Goal: Transaction & Acquisition: Purchase product/service

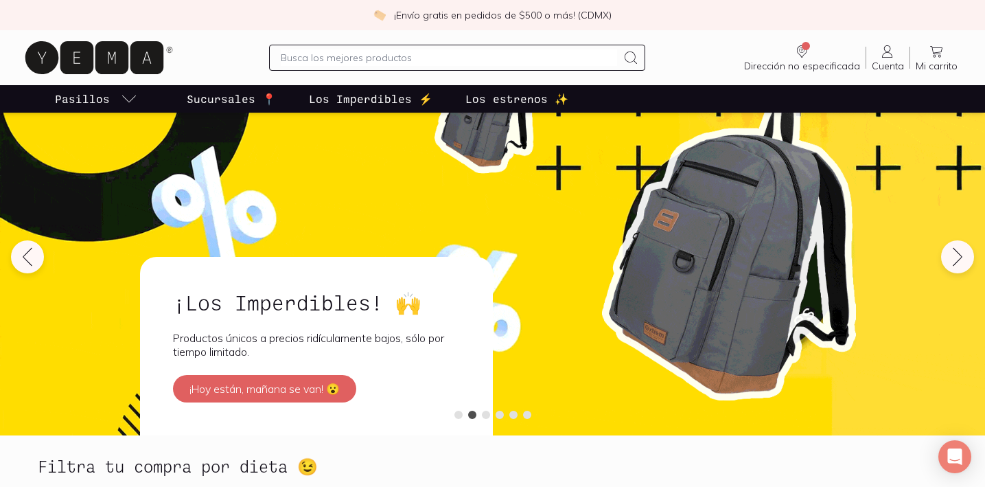
scroll to position [34, 0]
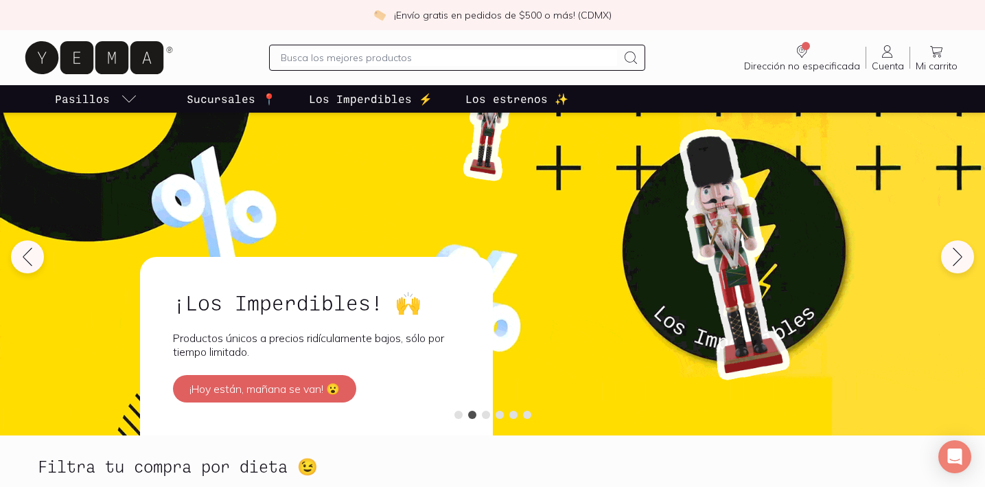
click at [955, 258] on icon at bounding box center [957, 257] width 22 height 22
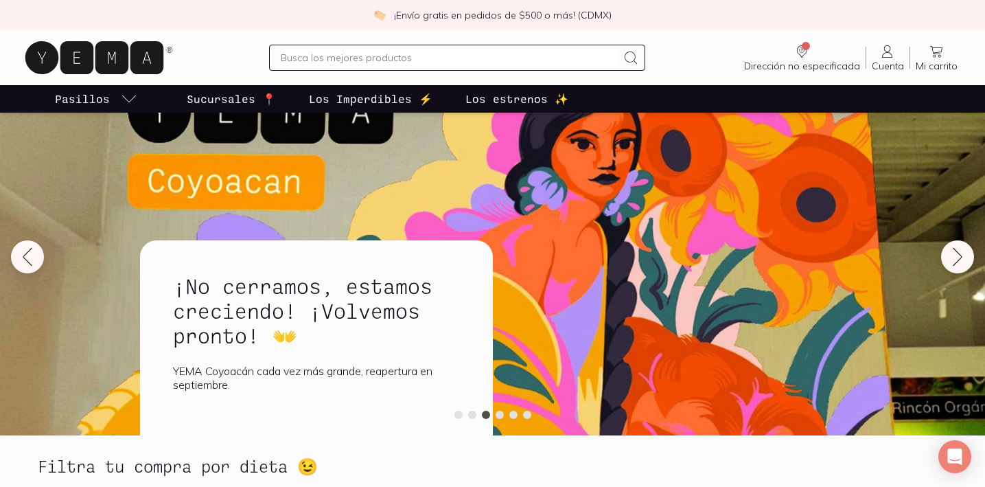
click at [955, 258] on icon at bounding box center [957, 257] width 22 height 22
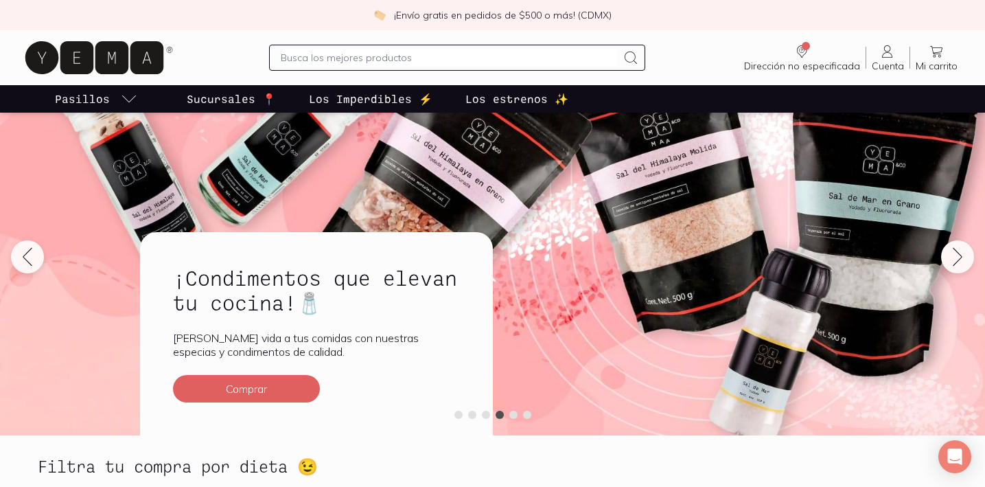
click at [955, 258] on icon at bounding box center [957, 257] width 22 height 22
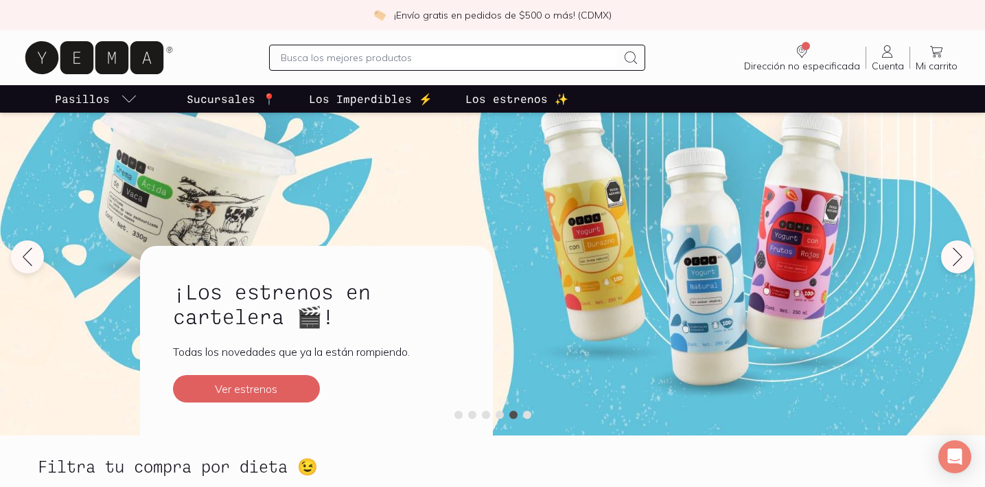
click at [955, 258] on icon at bounding box center [957, 257] width 22 height 22
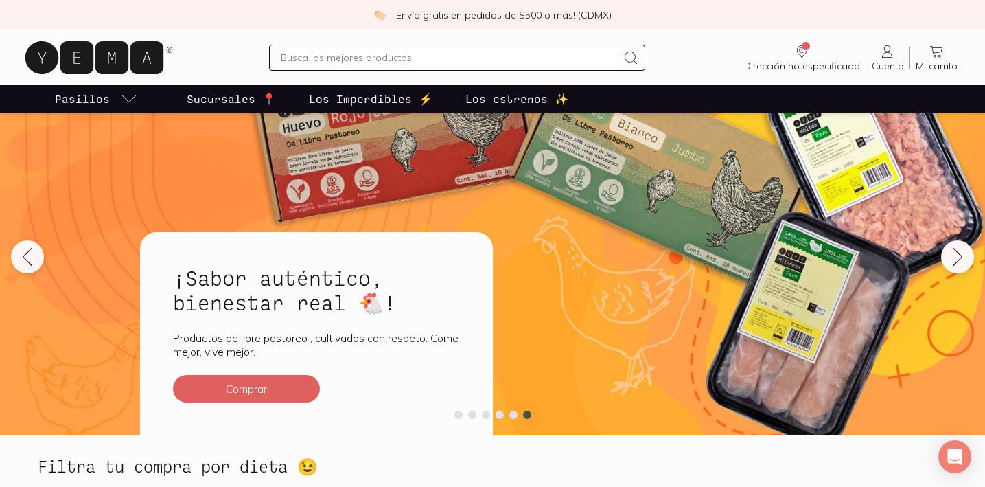
click at [955, 258] on icon at bounding box center [957, 257] width 22 height 22
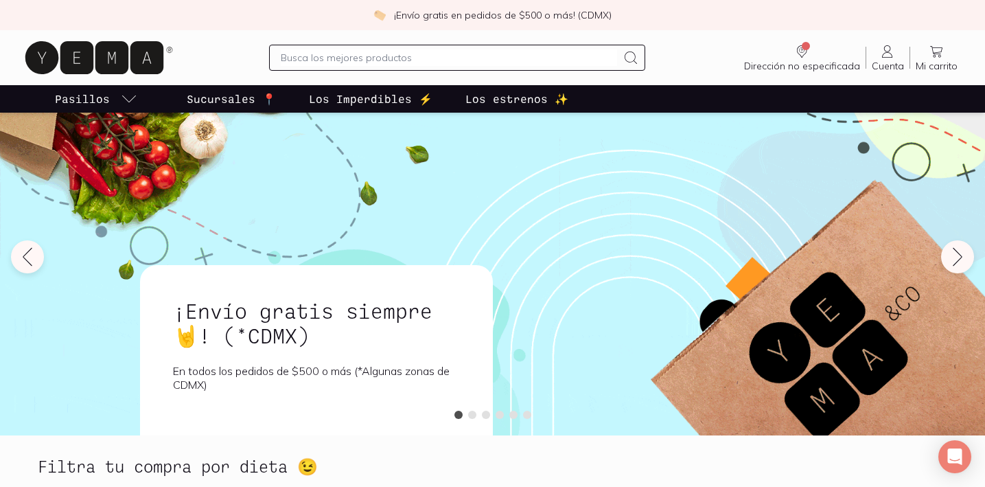
click at [891, 62] on span "Cuenta" at bounding box center [888, 66] width 32 height 12
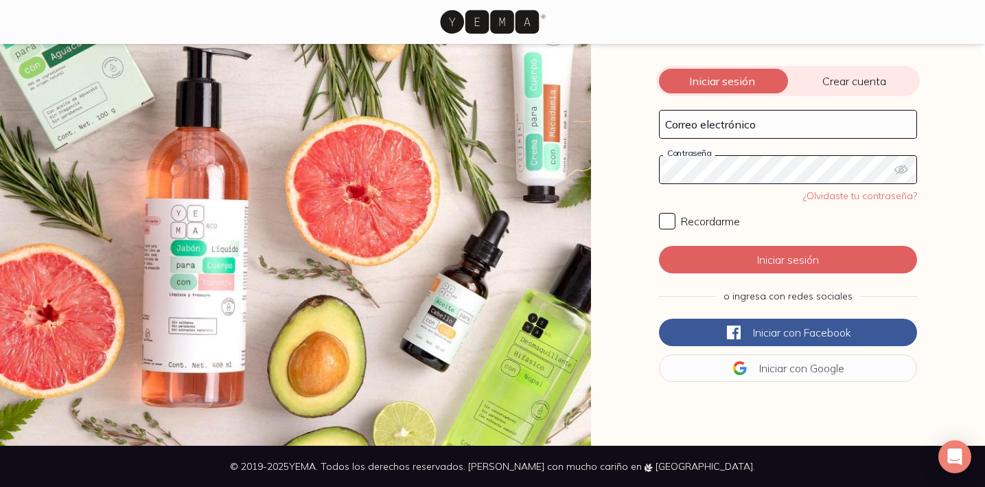
click at [849, 75] on span "Crear cuenta" at bounding box center [854, 81] width 132 height 14
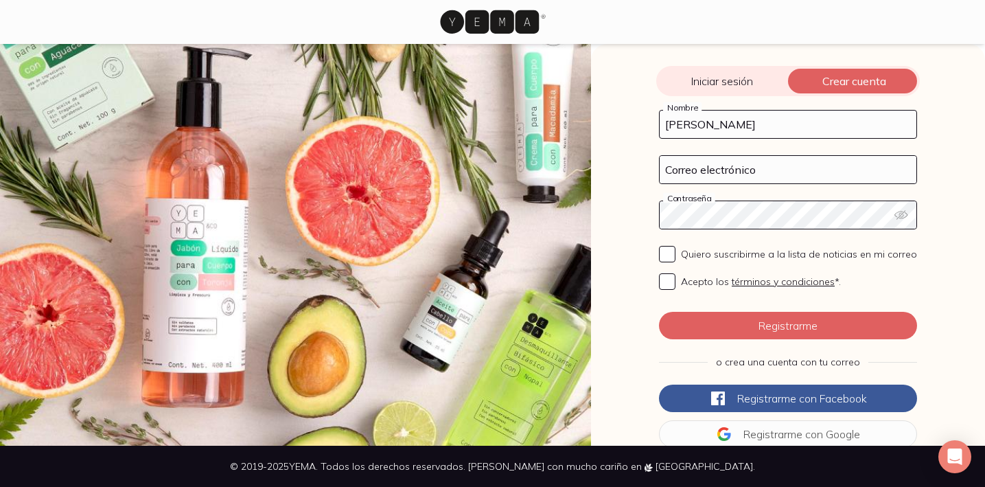
type input "[PERSON_NAME]"
type input "[EMAIL_ADDRESS][DOMAIN_NAME]"
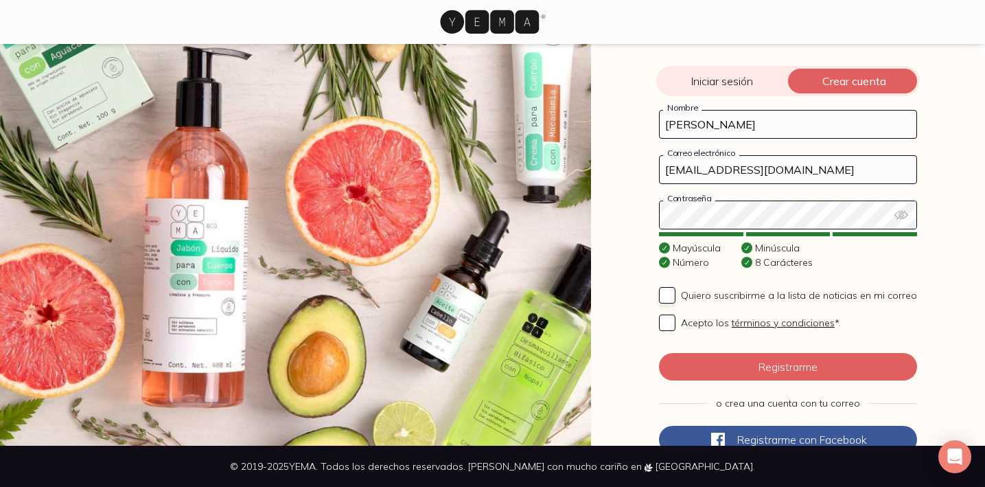
click at [660, 291] on input "Quiero suscribirme a la lista de noticias en mi correo" at bounding box center [667, 295] width 16 height 16
checkbox input "true"
click at [662, 320] on input "Acepto los términos y condiciones *." at bounding box center [667, 322] width 16 height 16
checkbox input "true"
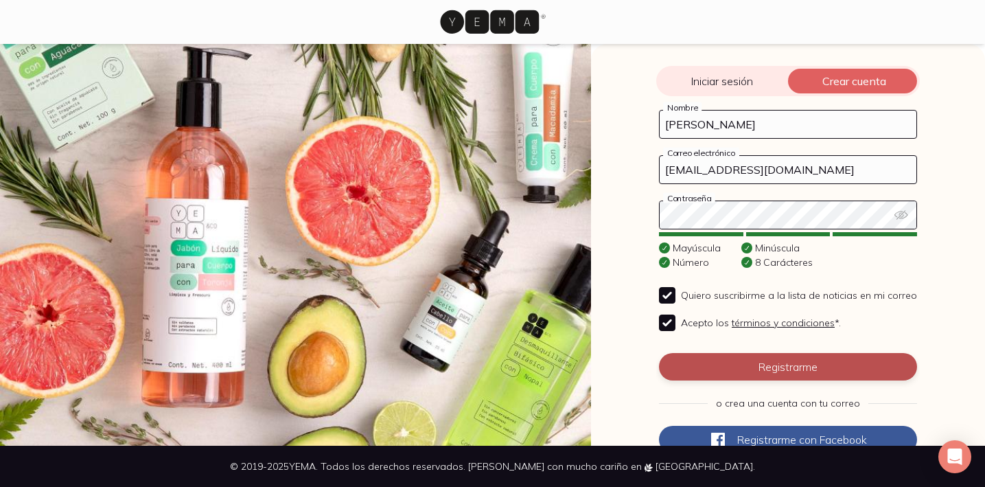
click at [781, 369] on button "Registrarme" at bounding box center [788, 366] width 258 height 27
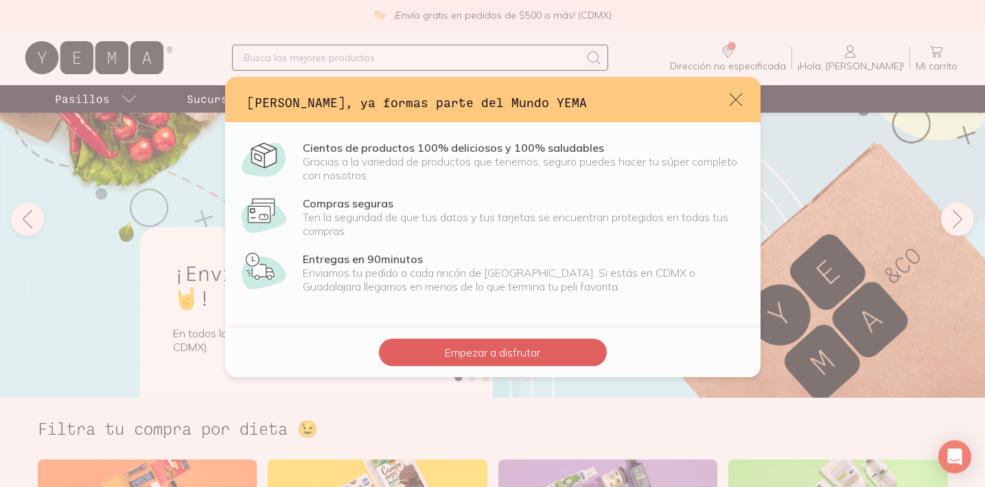
scroll to position [76, 0]
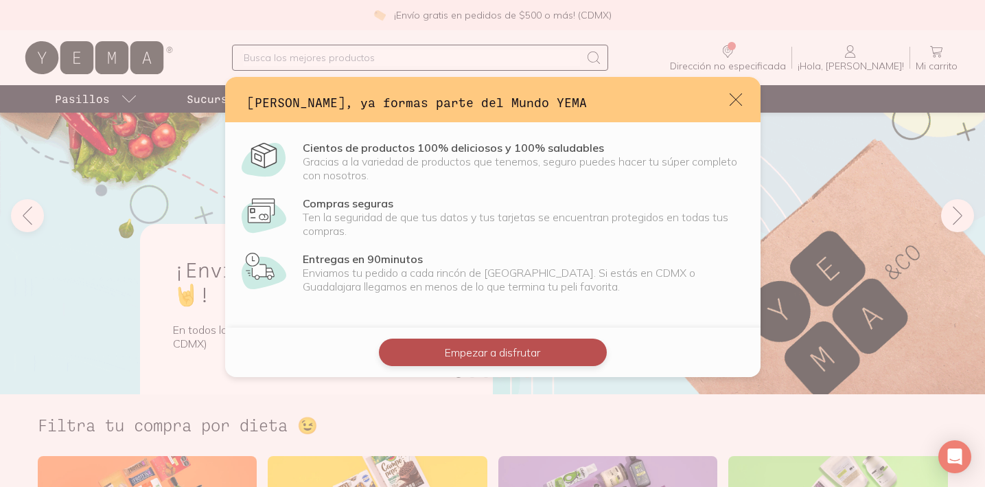
click at [498, 360] on button "Empezar a disfrutar" at bounding box center [493, 351] width 228 height 27
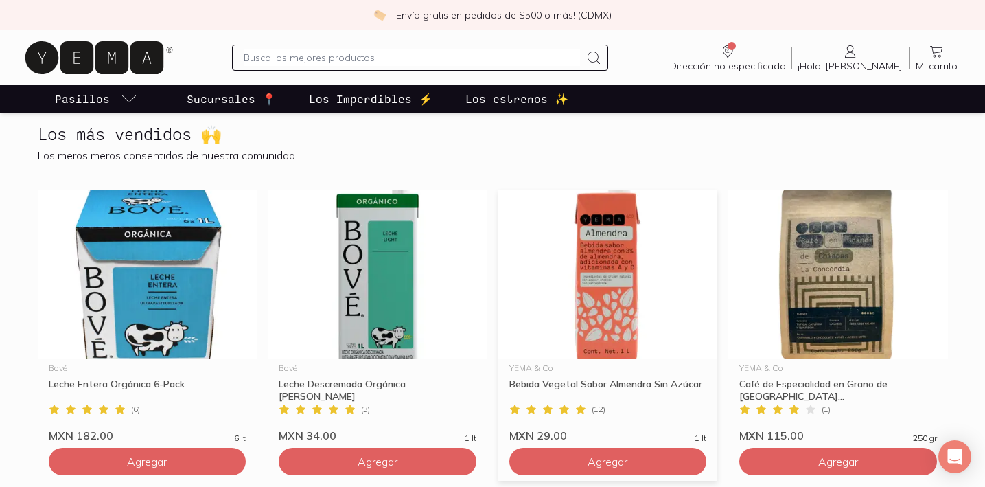
scroll to position [643, 0]
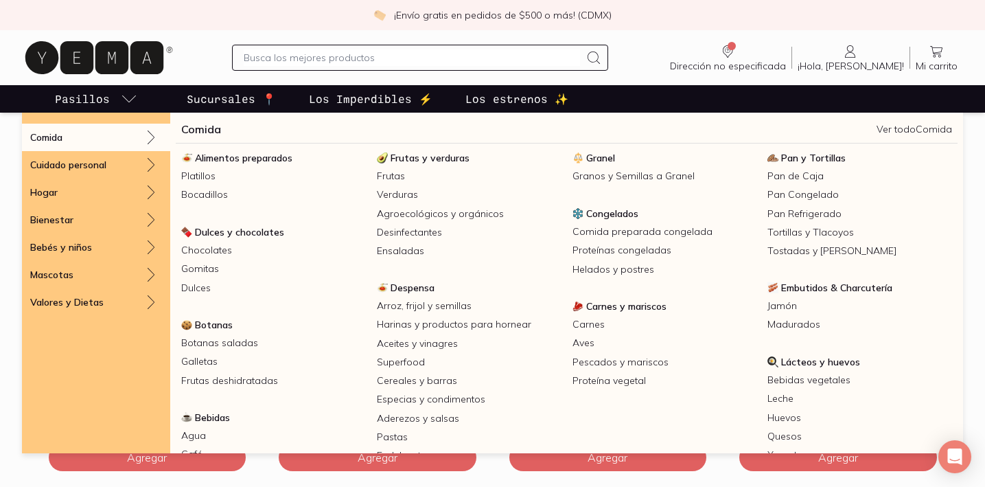
click at [130, 100] on icon "pasillo-todos-link" at bounding box center [129, 98] width 14 height 7
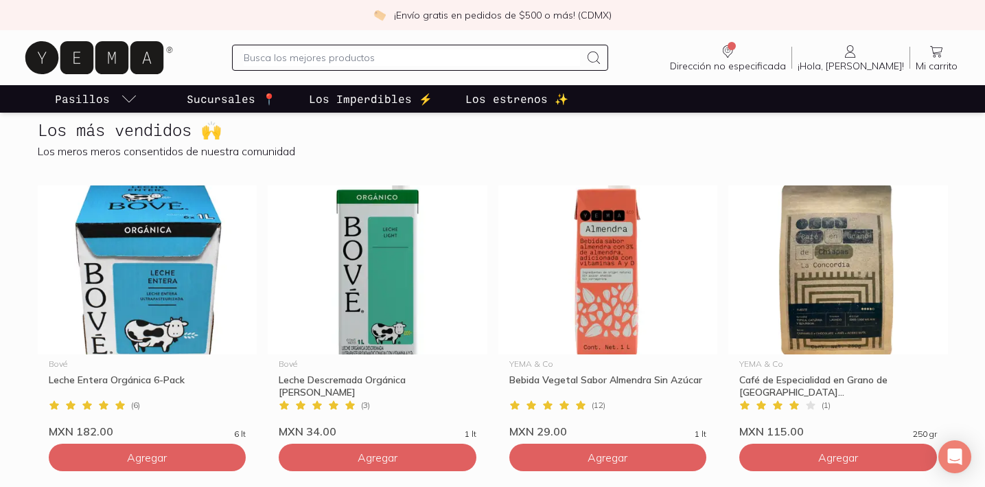
click at [130, 100] on icon "pasillo-todos-link" at bounding box center [129, 98] width 14 height 7
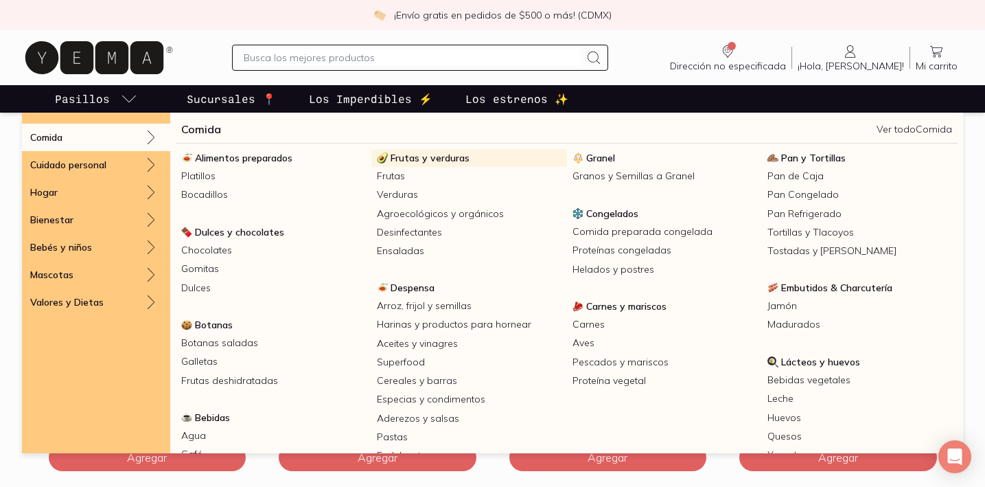
click at [402, 159] on span "Frutas y verduras" at bounding box center [430, 158] width 79 height 12
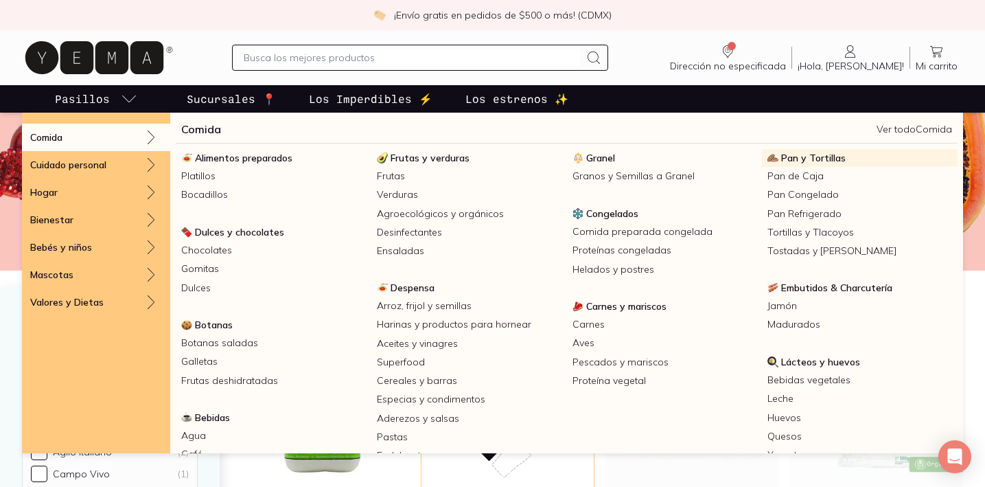
click at [802, 159] on span "Pan y Tortillas" at bounding box center [813, 158] width 65 height 12
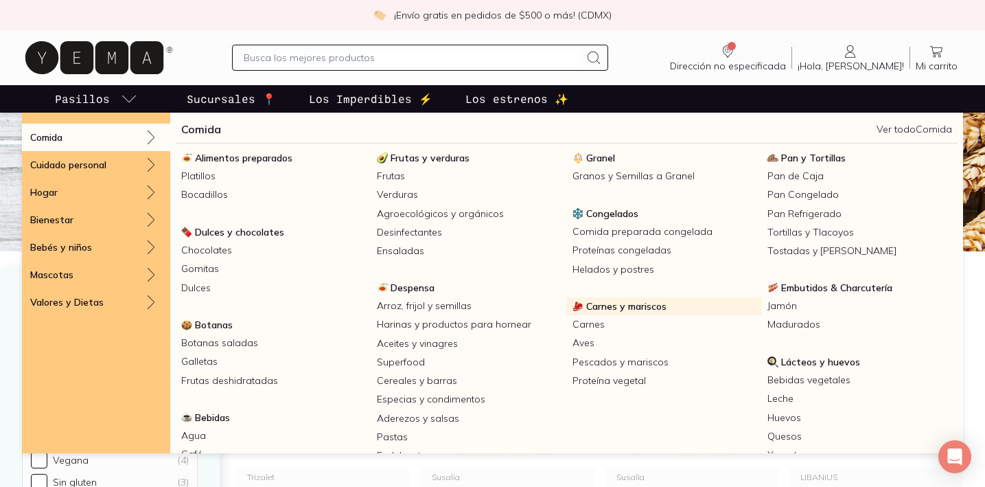
click at [635, 301] on span "Carnes y mariscos" at bounding box center [626, 306] width 80 height 12
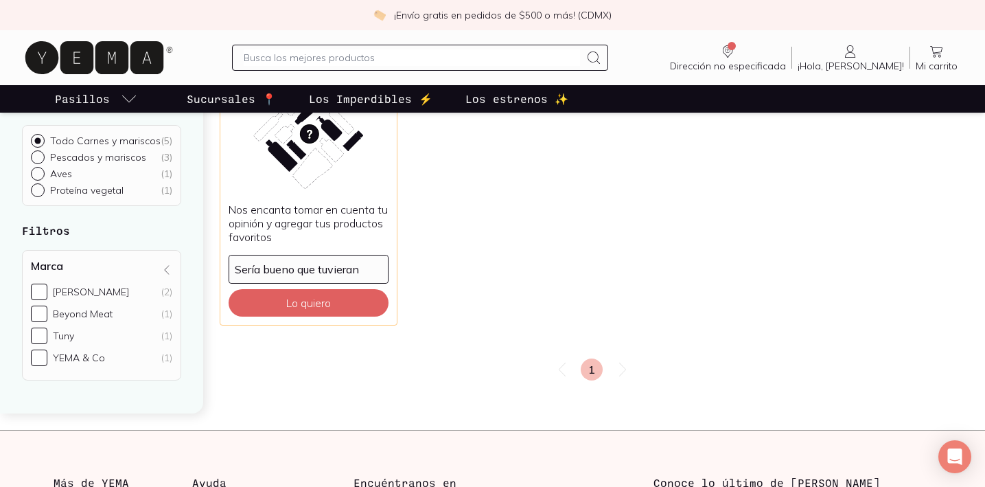
scroll to position [564, 0]
